Goal: Information Seeking & Learning: Learn about a topic

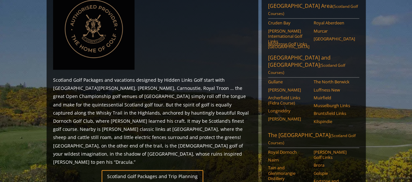
scroll to position [320, 0]
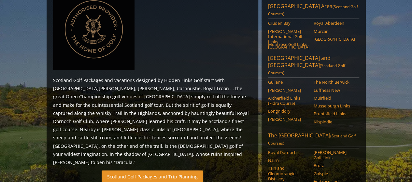
click at [155, 170] on link "Scotland Golf Packages and Trip Planning" at bounding box center [153, 176] width 102 height 13
click at [144, 170] on link "Scotland Golf Packages and Trip Planning" at bounding box center [153, 176] width 102 height 13
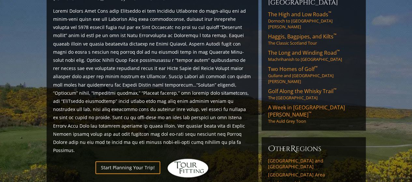
scroll to position [273, 0]
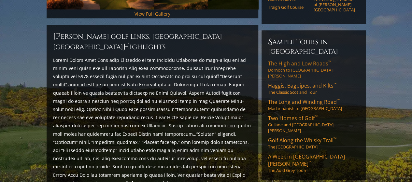
click at [295, 60] on span "The High and Low Roads ™" at bounding box center [299, 63] width 63 height 7
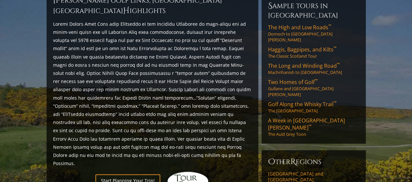
scroll to position [292, 0]
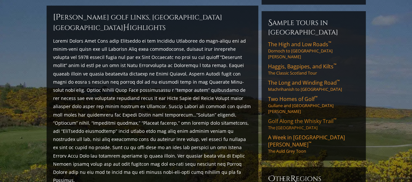
click at [290, 118] on link "Golf Along the Whisky Trail ™ The [GEOGRAPHIC_DATA]" at bounding box center [313, 124] width 91 height 13
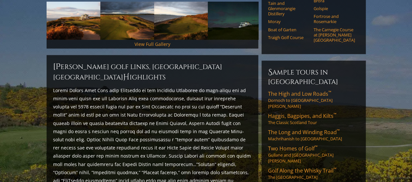
scroll to position [242, 0]
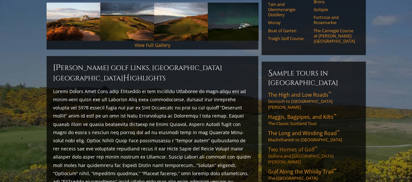
click at [295, 146] on span "Two Homes of Golf ™" at bounding box center [292, 149] width 49 height 7
click at [297, 91] on span "The High and Low Roads ™" at bounding box center [299, 94] width 63 height 7
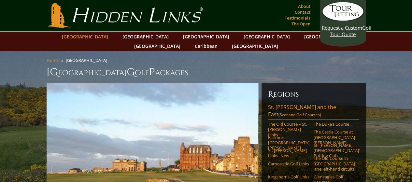
click at [105, 37] on link "[GEOGRAPHIC_DATA]" at bounding box center [85, 36] width 53 height 9
